Goal: Task Accomplishment & Management: Manage account settings

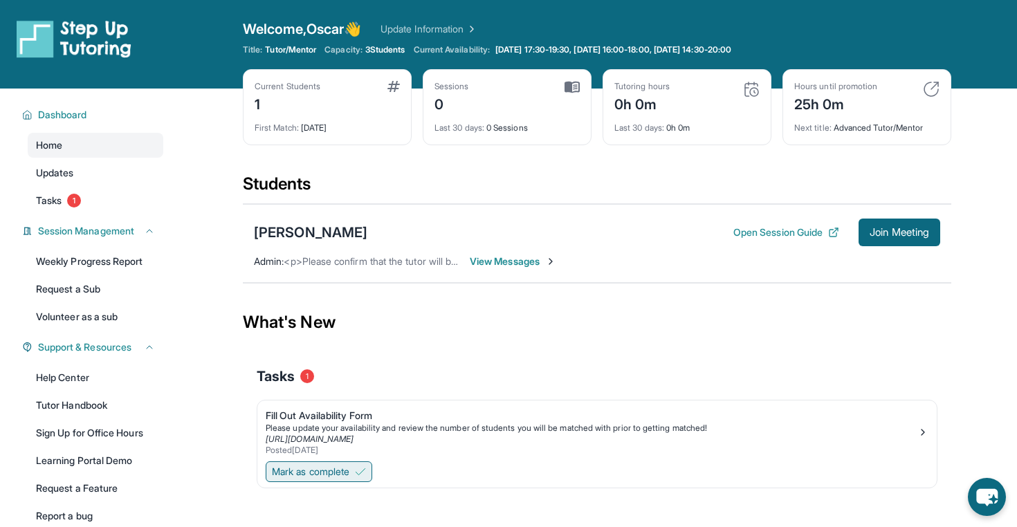
click at [356, 467] on button "Mark as complete" at bounding box center [319, 472] width 107 height 21
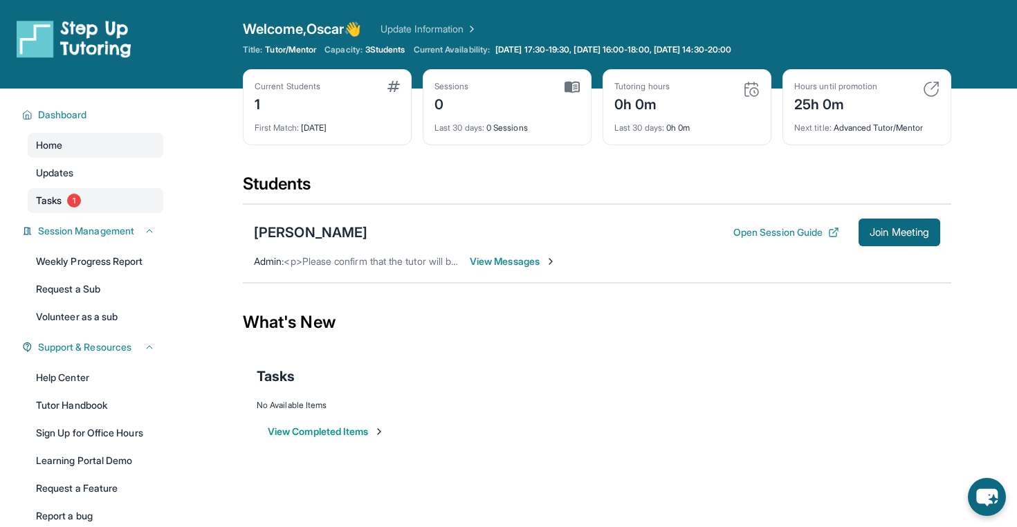
click at [117, 210] on link "Tasks 1" at bounding box center [96, 200] width 136 height 25
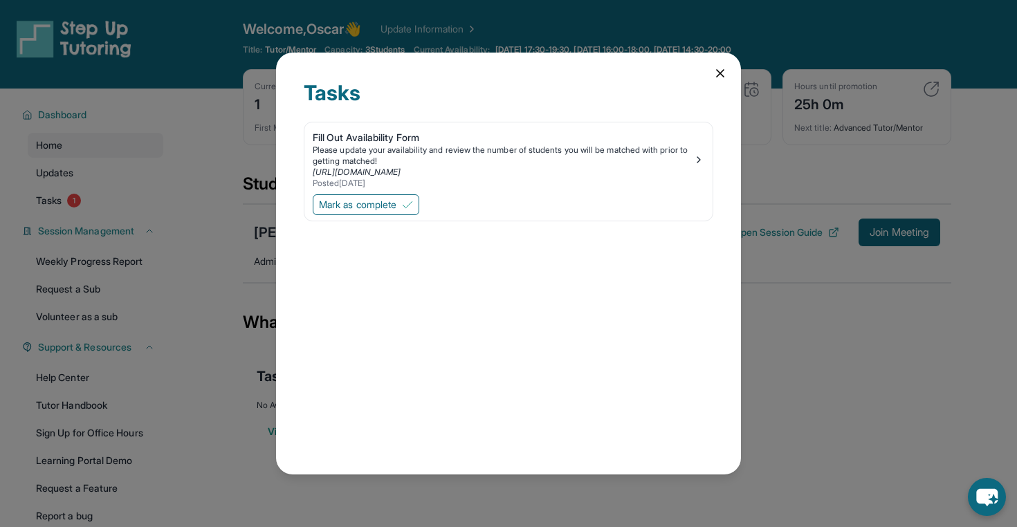
click at [724, 71] on icon at bounding box center [721, 73] width 14 height 14
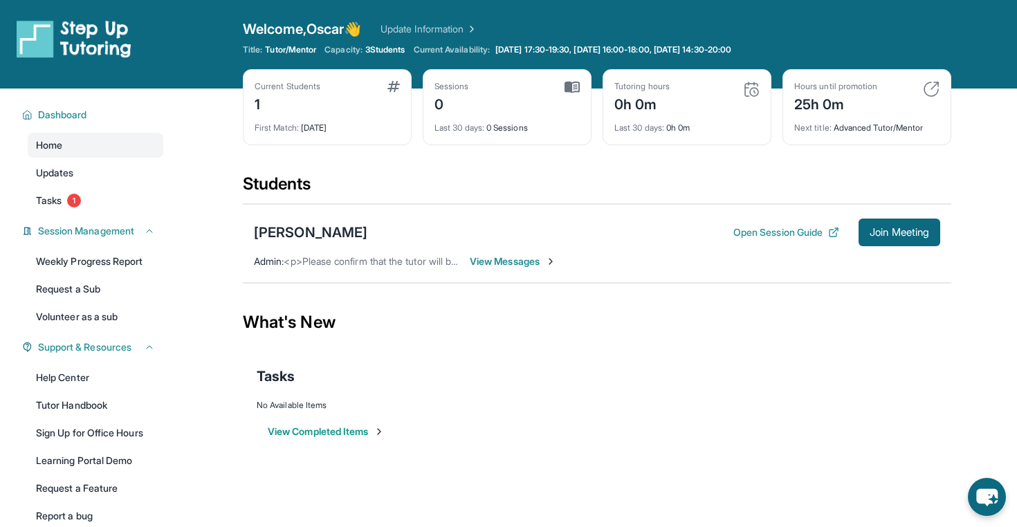
click at [829, 107] on div "25h 0m" at bounding box center [836, 103] width 83 height 22
drag, startPoint x: 833, startPoint y: 123, endPoint x: 964, endPoint y: 126, distance: 130.8
click at [965, 126] on main "Current Students 1 First Match : [DATE] Sessions 0 Last 30 days : 0 Sessions Tu…" at bounding box center [597, 280] width 840 height 383
click at [327, 109] on div "Current Students 1" at bounding box center [327, 97] width 145 height 33
click at [496, 136] on div "Sessions 0 Last 30 days : 0 Sessions" at bounding box center [507, 107] width 169 height 76
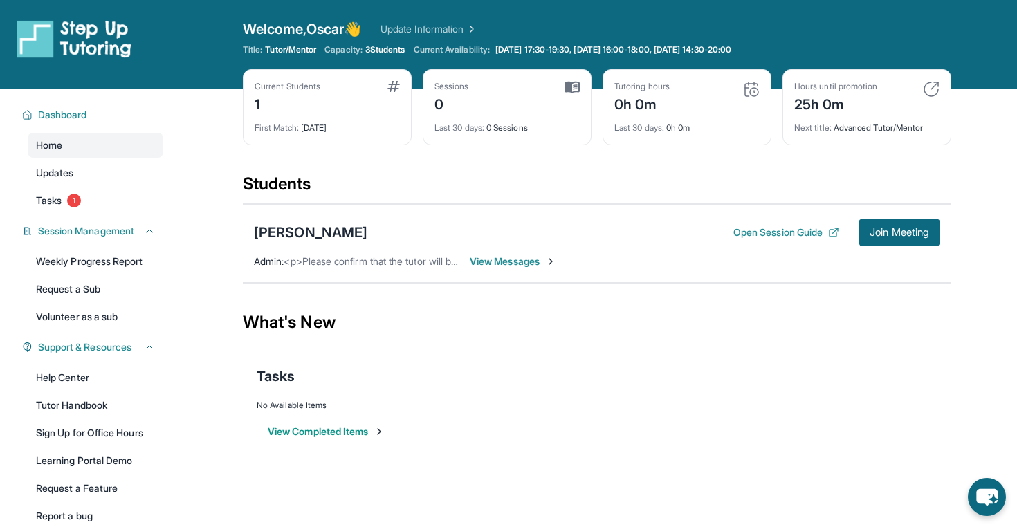
click at [705, 132] on div "Last 30 days : 0h 0m" at bounding box center [687, 123] width 145 height 19
click at [501, 262] on span "View Messages" at bounding box center [513, 262] width 87 height 14
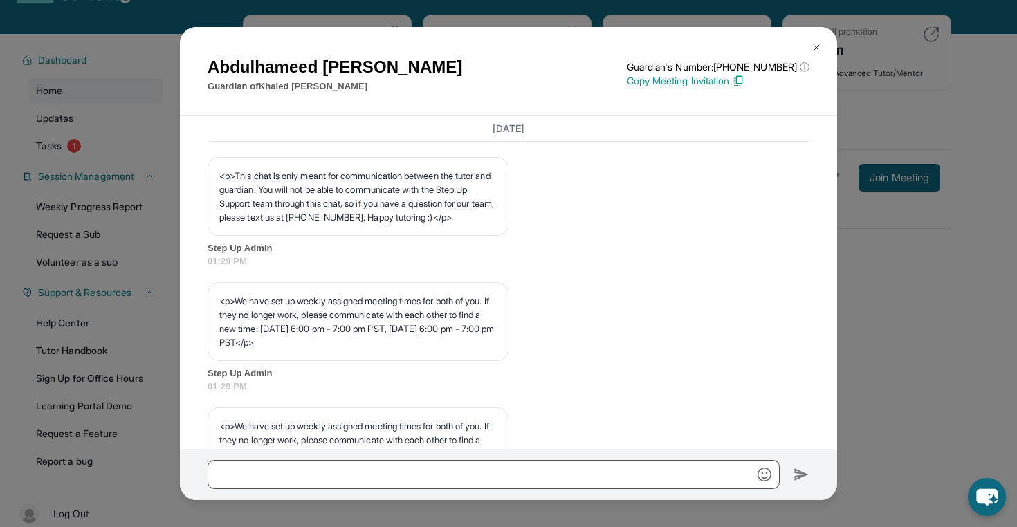
scroll to position [501, 0]
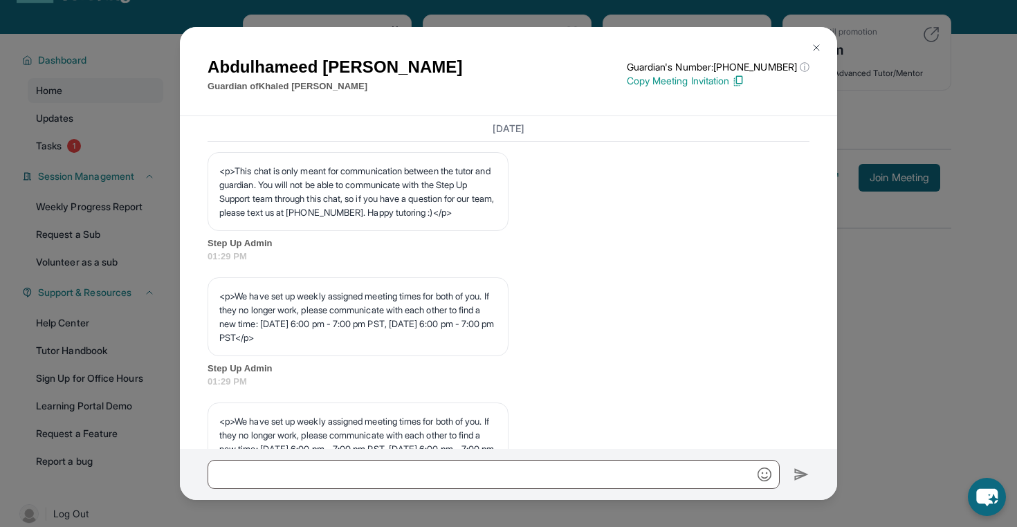
click at [429, 345] on p "<p>We have set up weekly assigned meeting times for both of you. If they no lon…" at bounding box center [358, 316] width 278 height 55
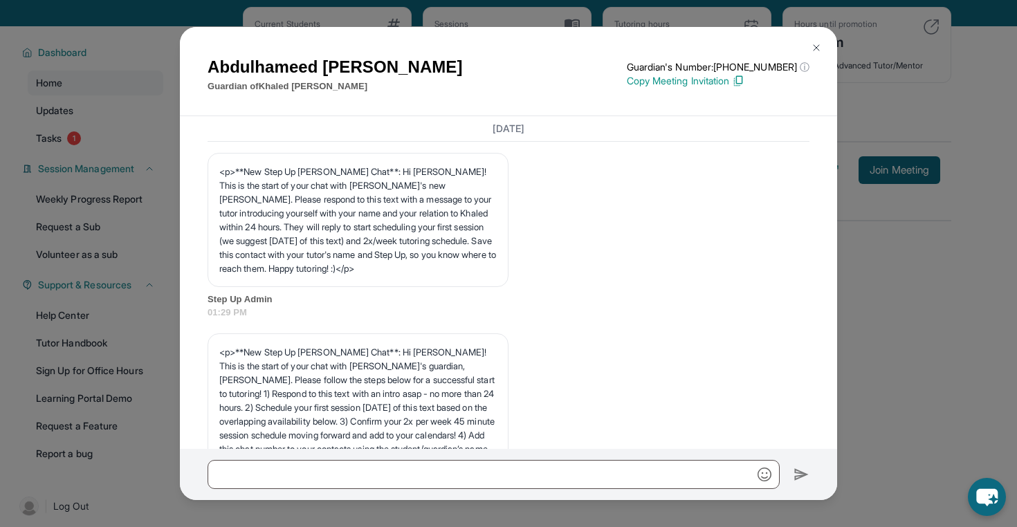
scroll to position [60, 0]
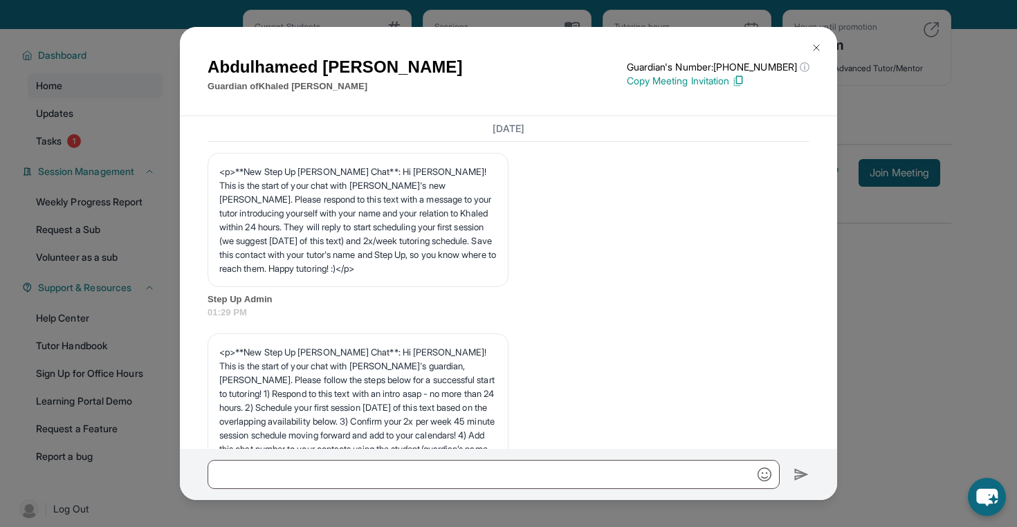
click at [297, 64] on h1 "[PERSON_NAME]" at bounding box center [335, 67] width 255 height 25
click at [336, 114] on div "[PERSON_NAME] Guardian of [PERSON_NAME] Guardian's Number: [PHONE_NUMBER] ⓘ Thi…" at bounding box center [509, 71] width 658 height 89
click at [296, 253] on p "<p>**New Step Up [PERSON_NAME] Chat**: Hi [PERSON_NAME]! This is the start of y…" at bounding box center [358, 220] width 278 height 111
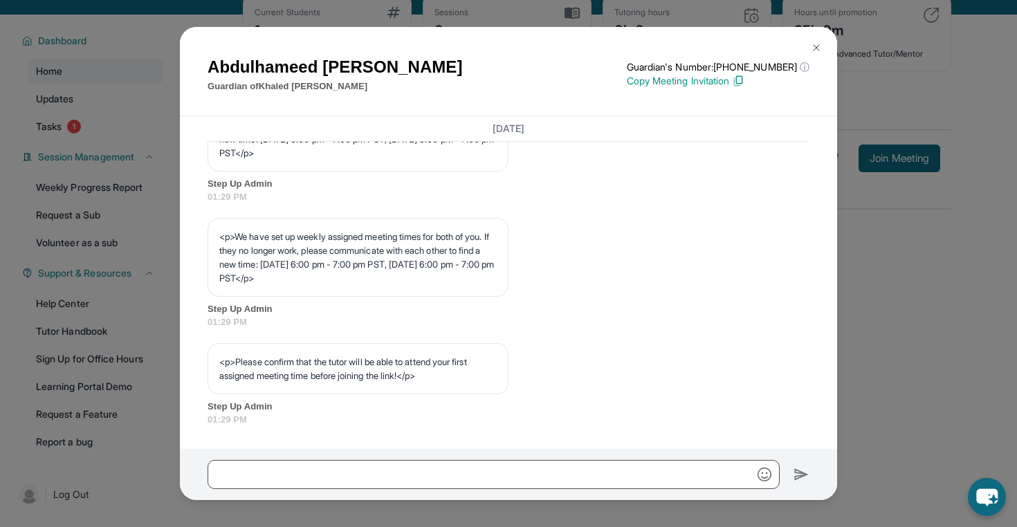
scroll to position [79, 0]
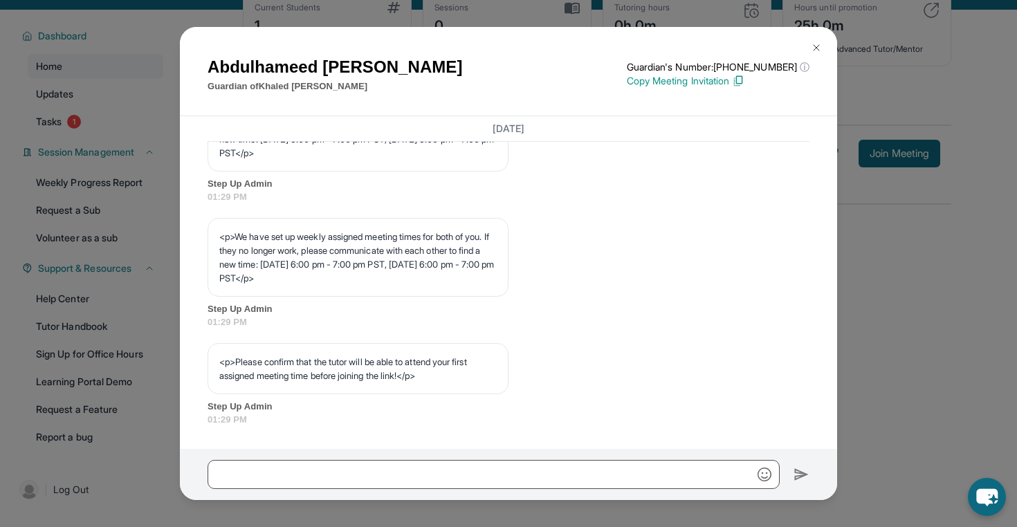
click at [812, 47] on img at bounding box center [816, 47] width 11 height 11
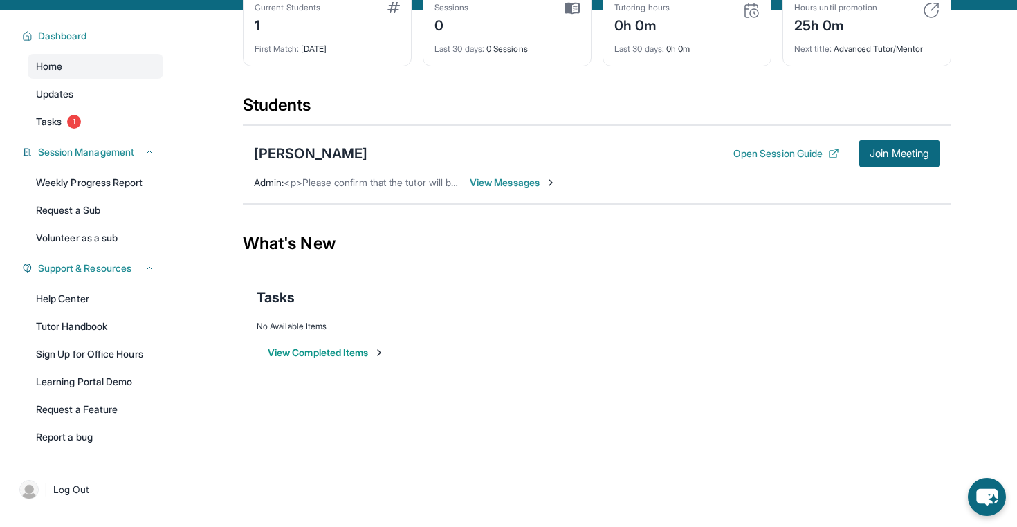
click at [678, 300] on div "Tasks" at bounding box center [597, 297] width 681 height 19
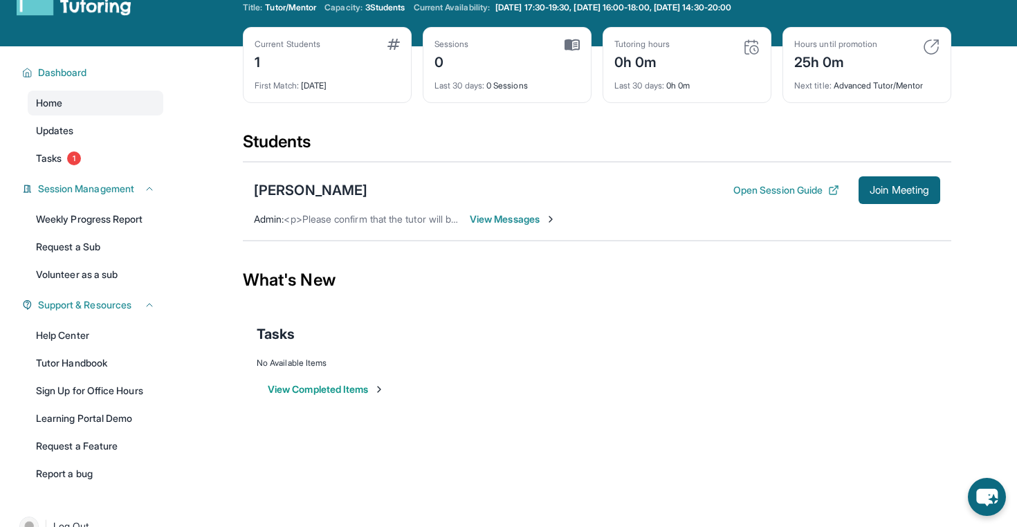
scroll to position [0, 0]
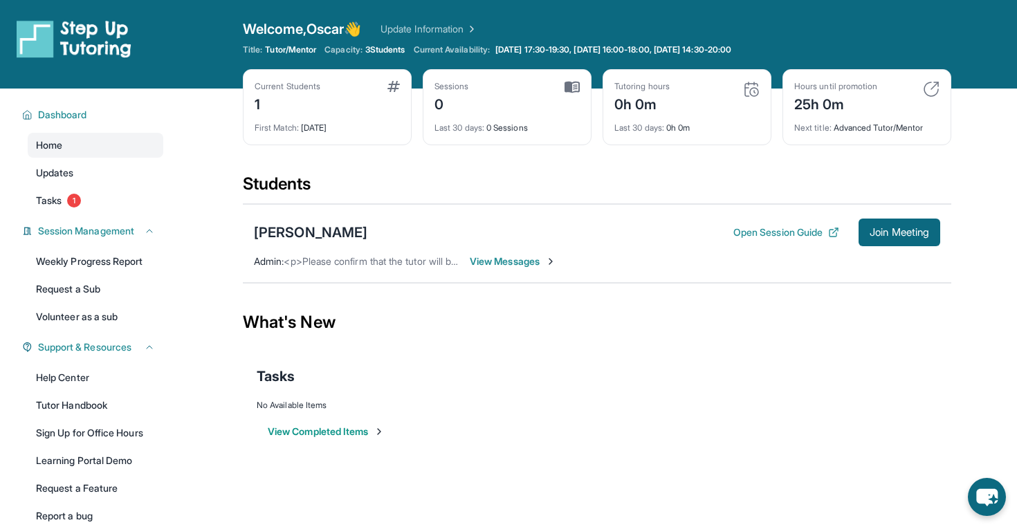
click at [388, 89] on img at bounding box center [394, 86] width 12 height 11
click at [396, 50] on span "3 Students" at bounding box center [385, 49] width 40 height 11
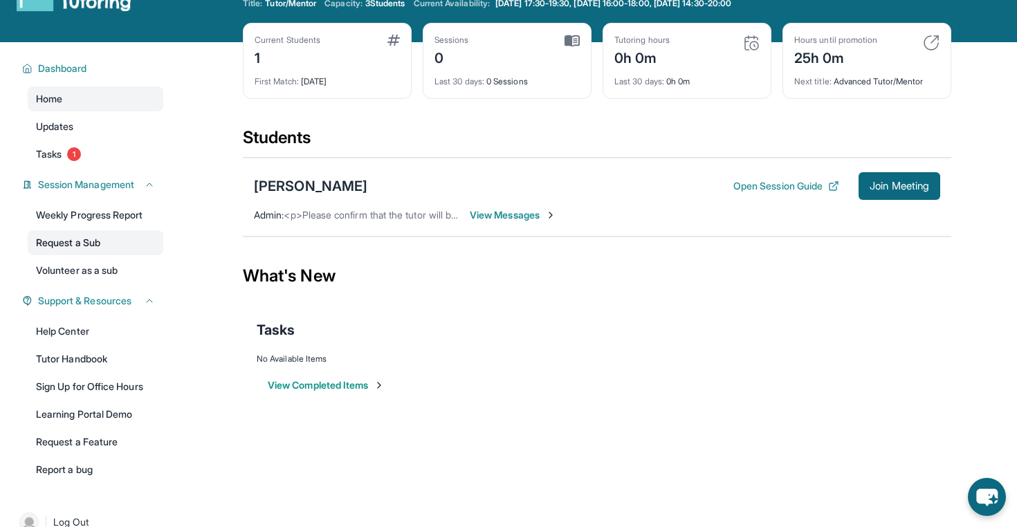
scroll to position [45, 0]
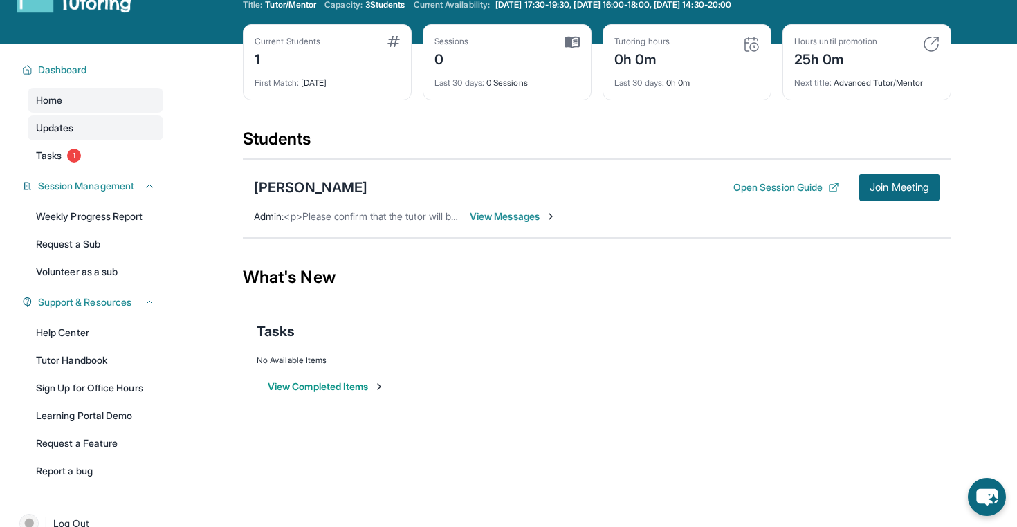
click at [88, 134] on link "Updates" at bounding box center [96, 128] width 136 height 25
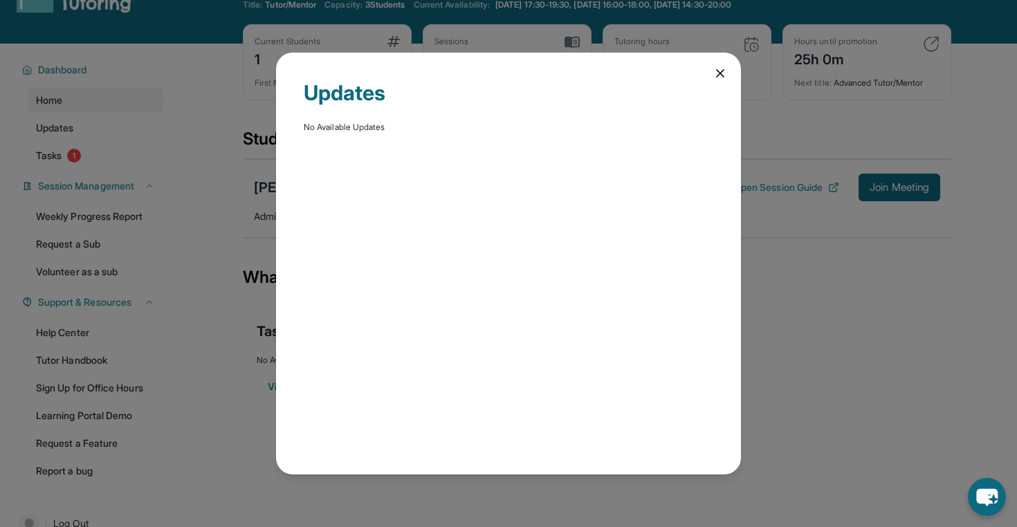
click at [712, 74] on div "Updates No Available Updates" at bounding box center [508, 264] width 465 height 422
click at [715, 74] on icon at bounding box center [721, 73] width 14 height 14
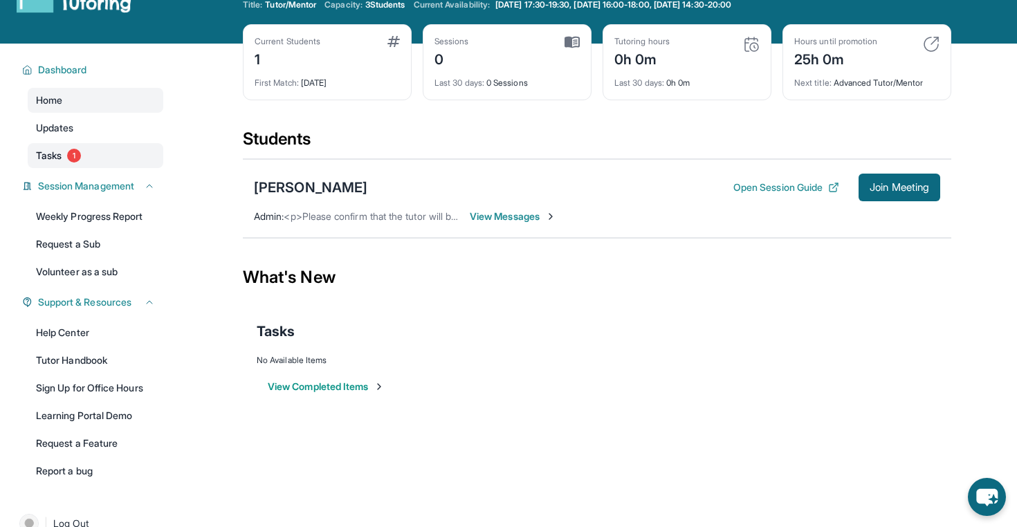
click at [109, 152] on link "Tasks 1" at bounding box center [96, 155] width 136 height 25
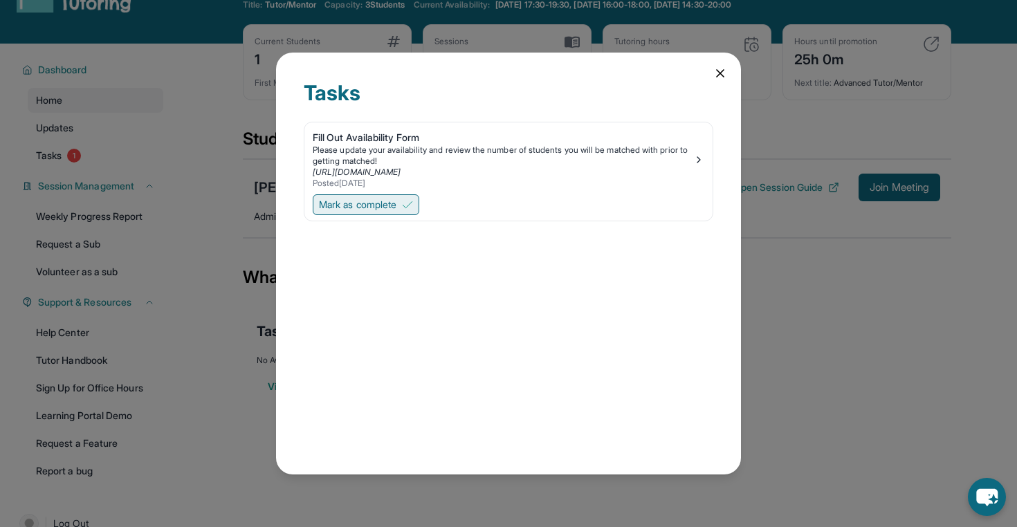
click at [385, 208] on span "Mark as complete" at bounding box center [358, 205] width 78 height 14
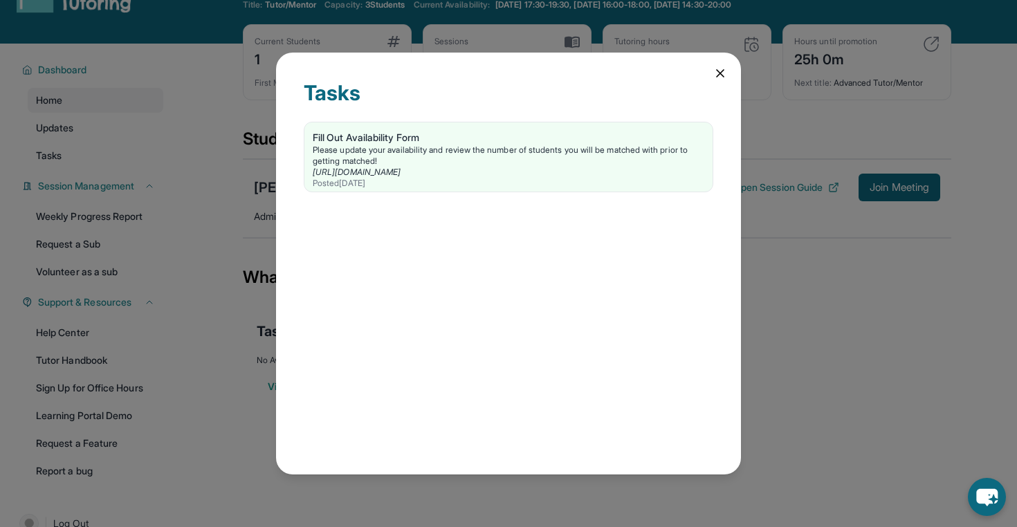
click at [719, 71] on icon at bounding box center [721, 73] width 14 height 14
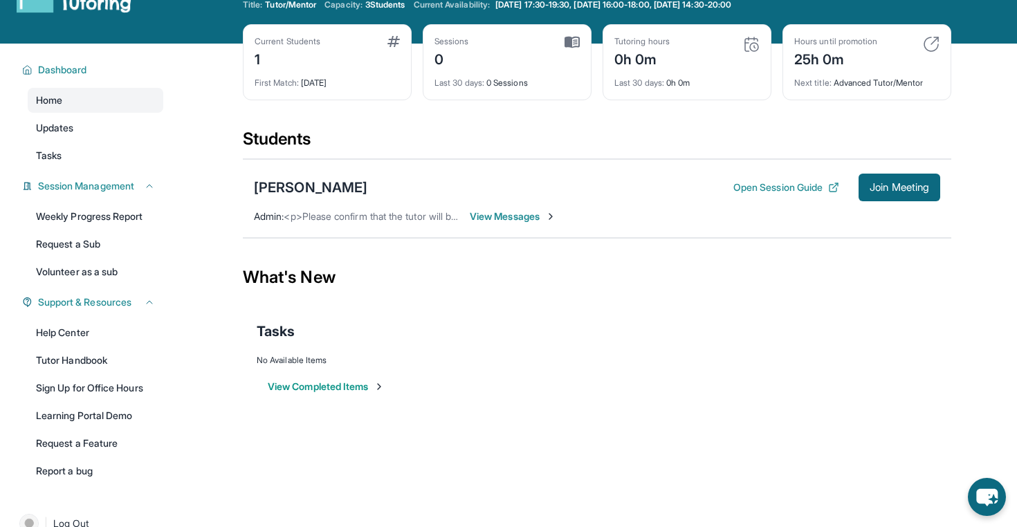
click at [332, 219] on span "<p>Please confirm that the tutor will be able to attend your first assigned mee…" at bounding box center [534, 216] width 500 height 12
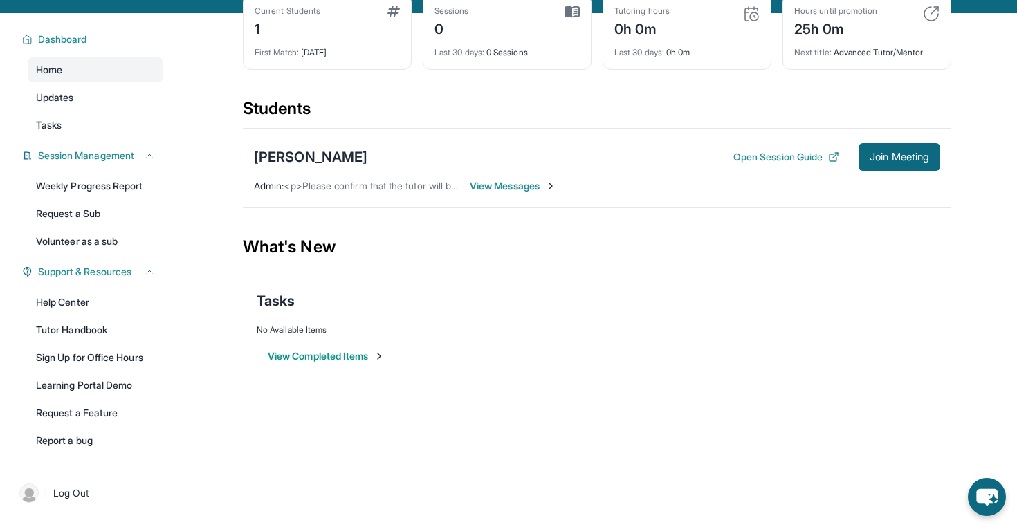
scroll to position [89, 0]
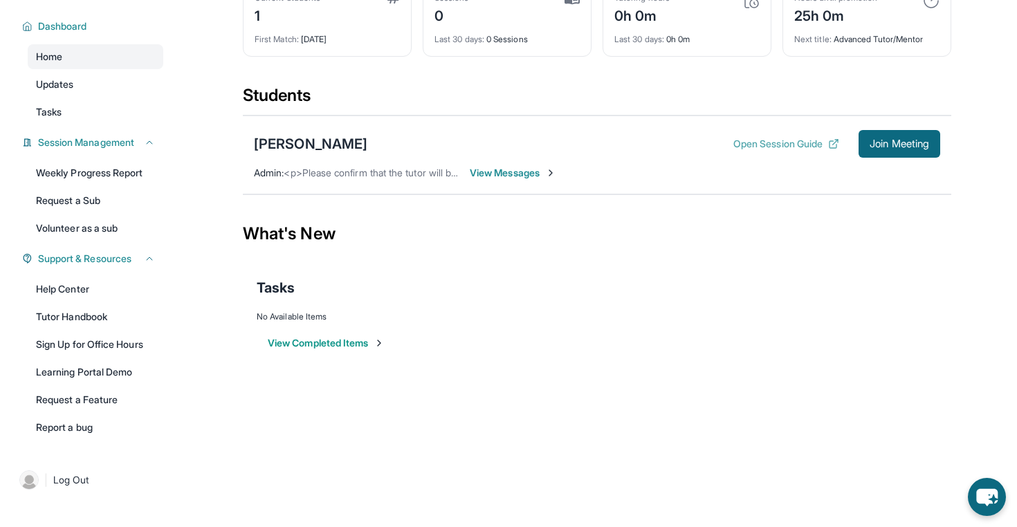
click at [759, 148] on button "Open Session Guide" at bounding box center [787, 144] width 106 height 14
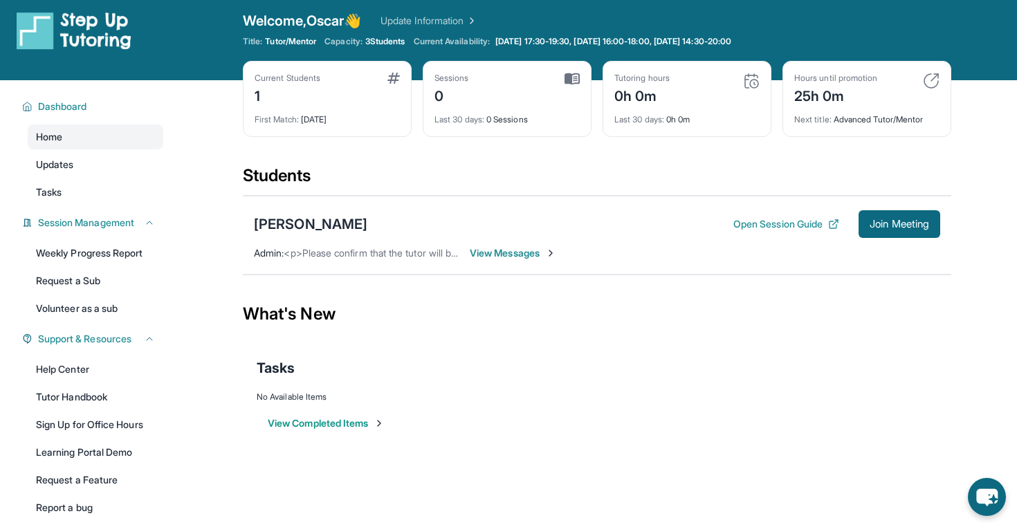
scroll to position [0, 0]
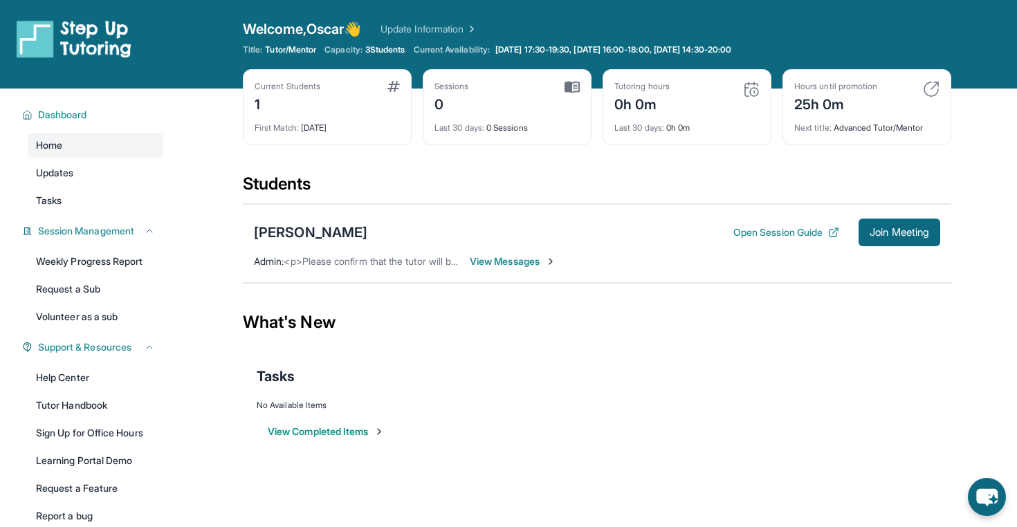
click at [500, 255] on span "View Messages" at bounding box center [513, 262] width 87 height 14
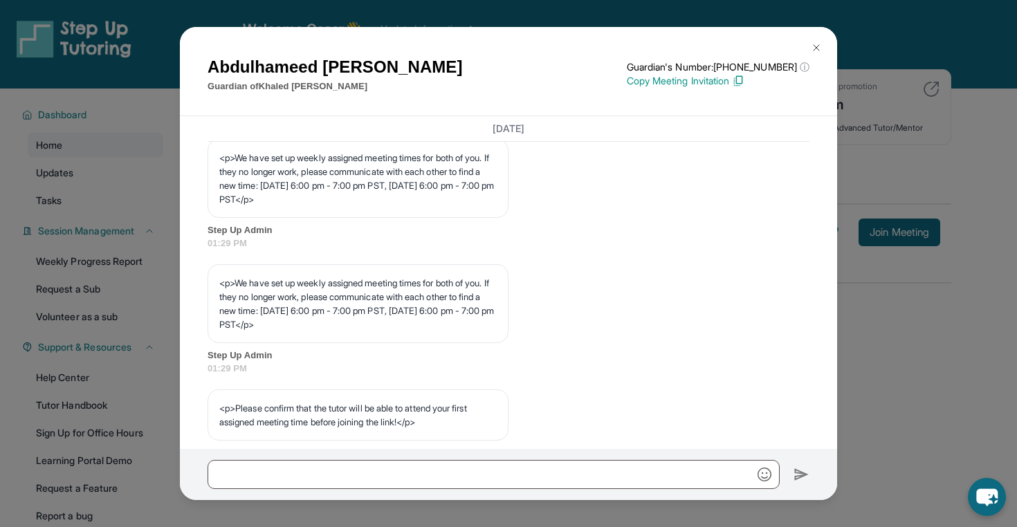
scroll to position [741, 0]
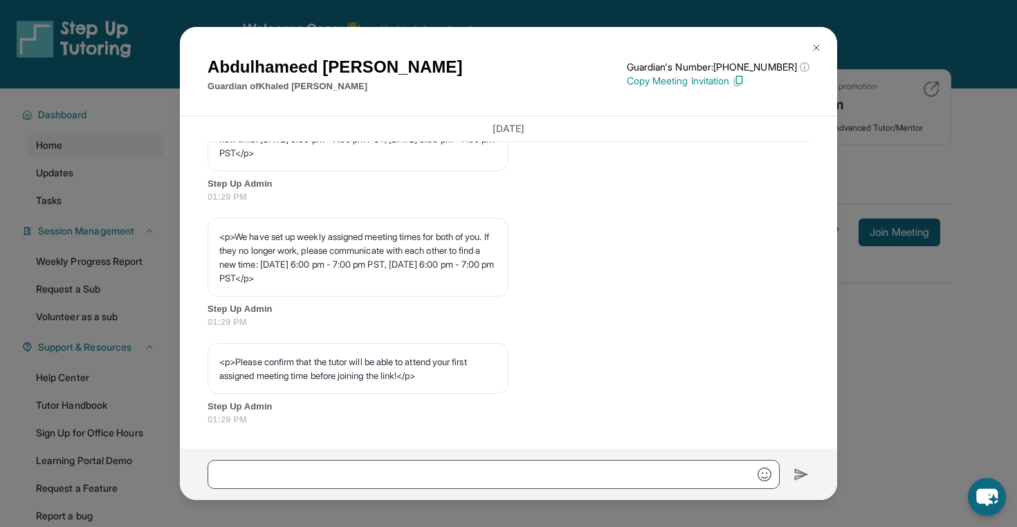
click at [817, 42] on img at bounding box center [816, 47] width 11 height 11
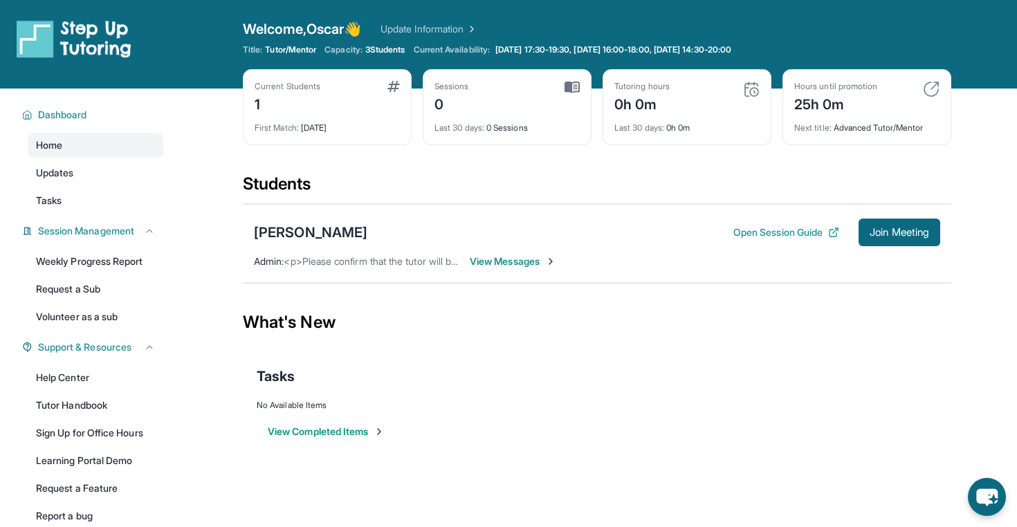
click at [597, 213] on div "[PERSON_NAME] Open Session Guide Join Meeting Admin : <p>Please confirm that th…" at bounding box center [597, 243] width 709 height 79
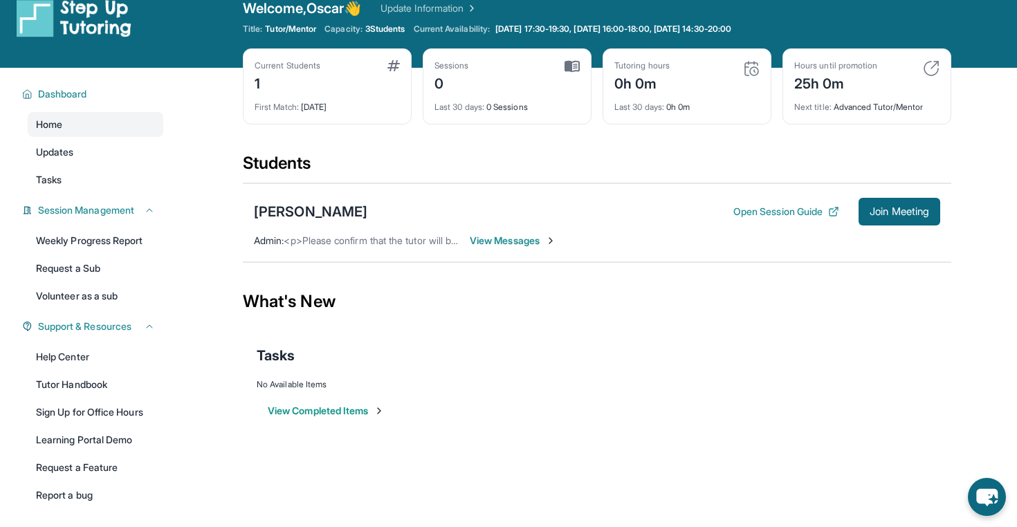
scroll to position [0, 0]
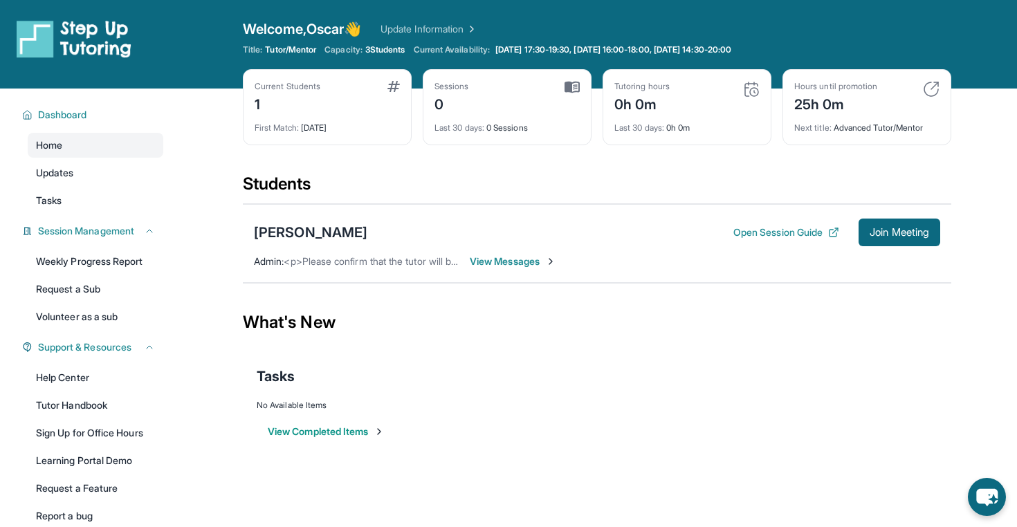
click at [315, 128] on div "First Match : [DATE]" at bounding box center [327, 123] width 145 height 19
click at [403, 87] on div "Current Students 1 First Match : [DATE]" at bounding box center [327, 107] width 169 height 76
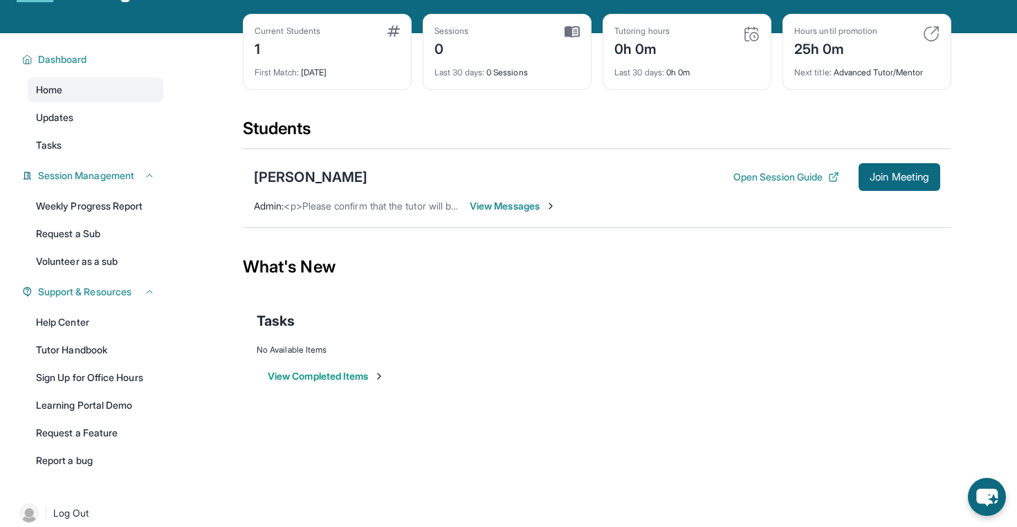
scroll to position [89, 0]
